Goal: Communication & Community: Connect with others

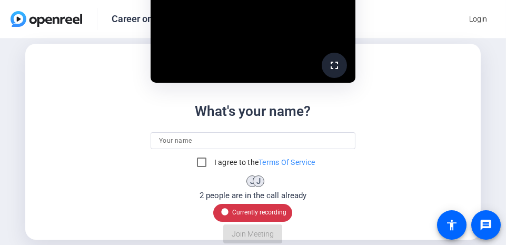
click at [162, 138] on input at bounding box center [253, 140] width 188 height 13
type input "A"
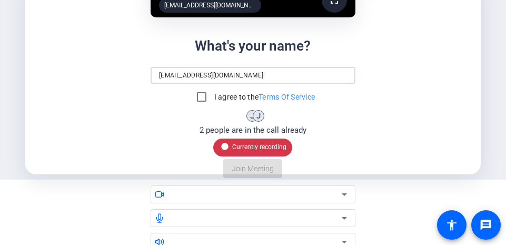
scroll to position [84, 0]
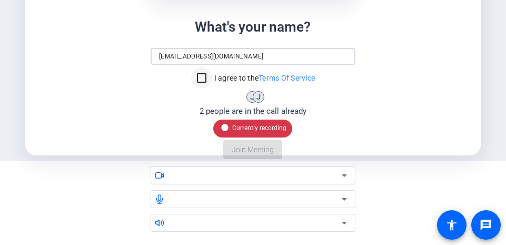
type input "adria.kukk@merck.com"
click at [197, 79] on input "I agree to the Terms Of Service" at bounding box center [201, 77] width 21 height 21
checkbox input "true"
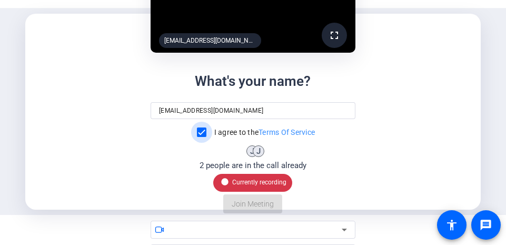
scroll to position [42, 0]
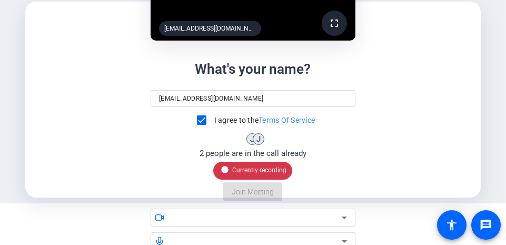
click at [308, 163] on div "What's your name? adria.kukk@merck.com I agree to the Terms Of Service J J 2 pe…" at bounding box center [252, 130] width 205 height 143
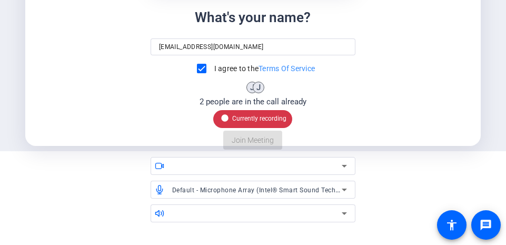
scroll to position [94, 0]
click at [244, 140] on div "What's your name? adria.kukk@merck.com I agree to the Terms Of Service J J 2 pe…" at bounding box center [252, 78] width 205 height 143
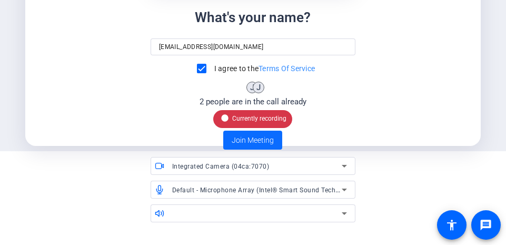
click at [249, 142] on span "Join Meeting" at bounding box center [252, 140] width 42 height 11
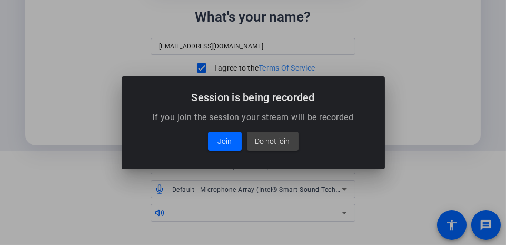
scroll to position [0, 0]
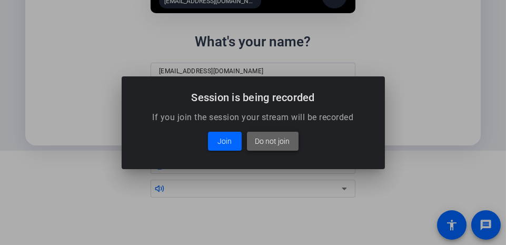
click at [278, 143] on span "Do not join" at bounding box center [272, 141] width 35 height 13
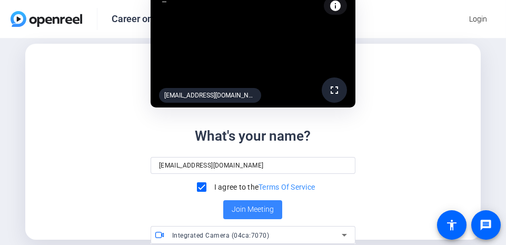
click at [252, 209] on span "Join Meeting" at bounding box center [252, 209] width 42 height 11
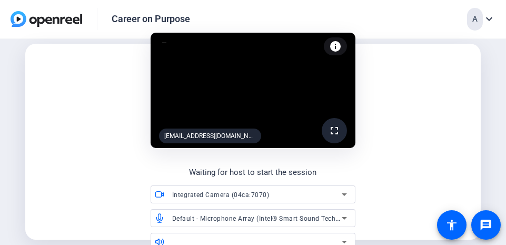
click at [415, 99] on div "fullscreen adria.kukk@merck.com (You) info Test your audio and video Waiting fo…" at bounding box center [253, 141] width 438 height 247
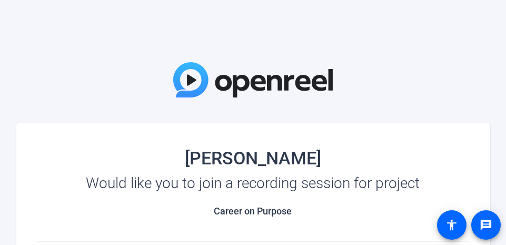
click at [259, 128] on mat-card "[PERSON_NAME] Would like you to join a recording session for project Career on …" at bounding box center [252, 235] width 473 height 225
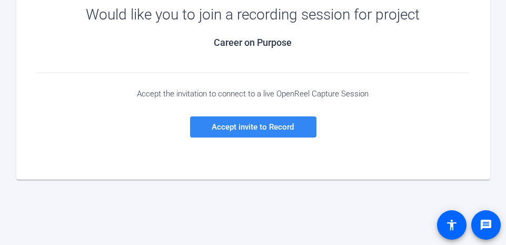
click at [251, 127] on span "Accept invite to Record" at bounding box center [253, 126] width 82 height 9
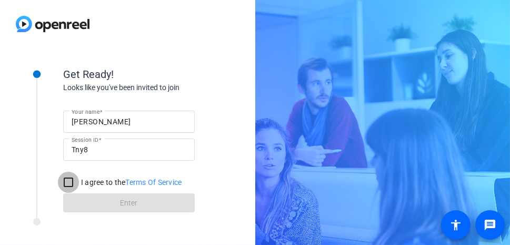
click at [67, 181] on input "I agree to the Terms Of Service" at bounding box center [68, 182] width 21 height 21
checkbox input "true"
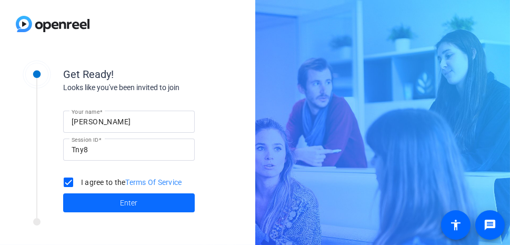
click at [128, 203] on span "Enter" at bounding box center [128, 202] width 17 height 11
